Goal: Task Accomplishment & Management: Manage account settings

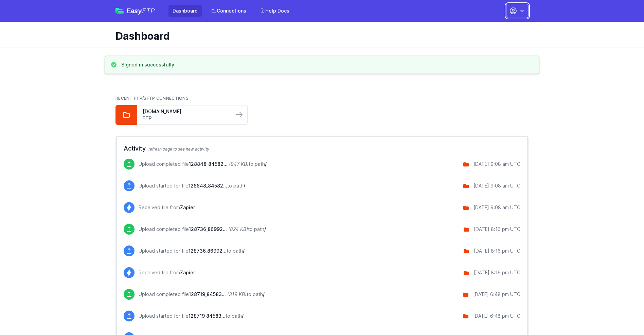
click at [517, 11] on button "button" at bounding box center [517, 11] width 22 height 14
click at [496, 28] on link "Account Settings" at bounding box center [495, 28] width 65 height 12
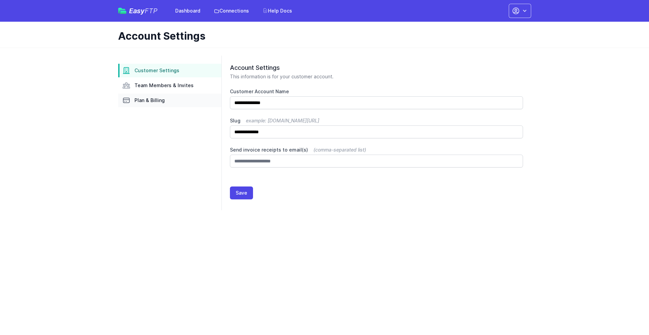
click at [170, 100] on link "Plan & Billing" at bounding box center [169, 101] width 103 height 14
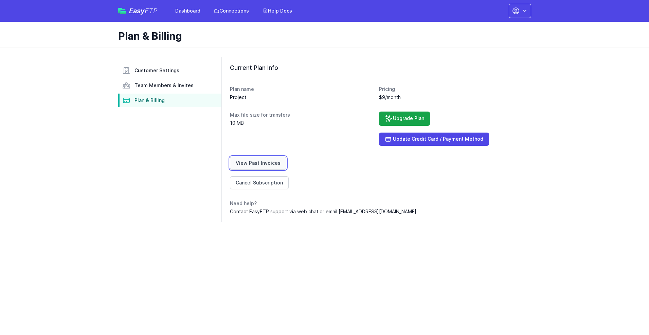
click at [257, 163] on link "View Past Invoices" at bounding box center [258, 163] width 56 height 13
